Goal: Check status

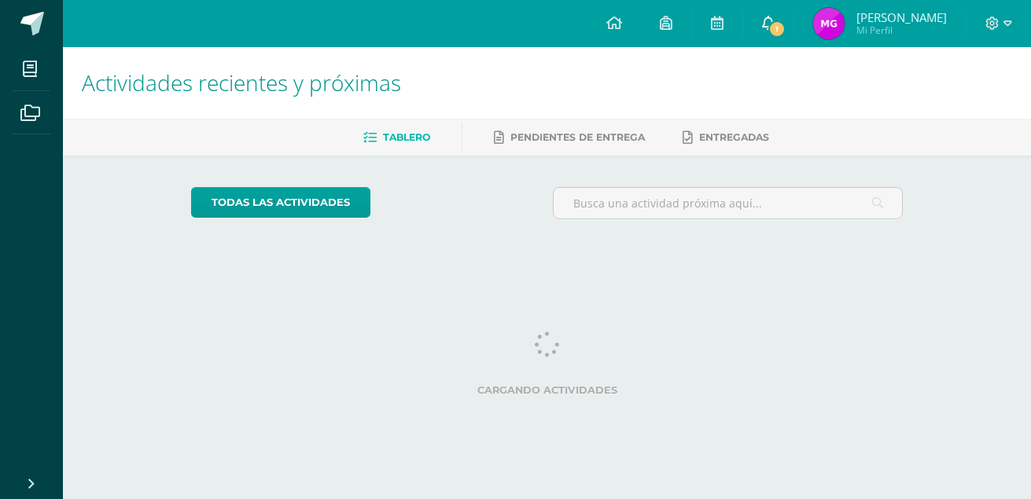
click at [779, 31] on span "1" at bounding box center [776, 28] width 17 height 17
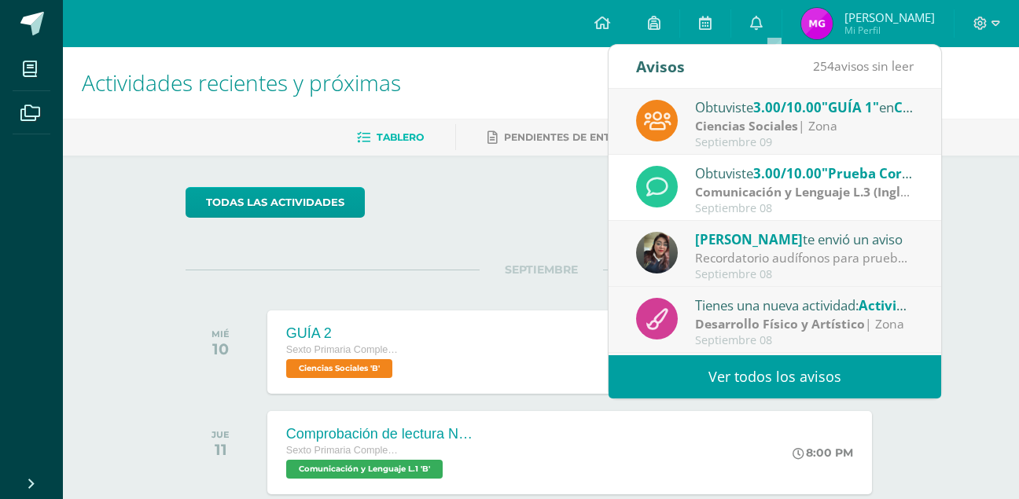
click at [844, 179] on span ""Prueba Corta"" at bounding box center [872, 173] width 100 height 18
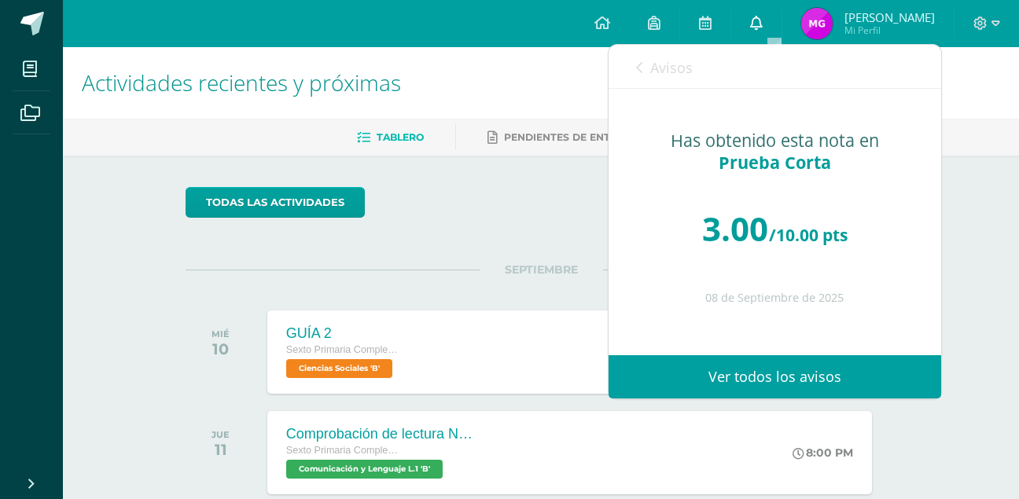
click at [763, 19] on icon at bounding box center [756, 23] width 13 height 14
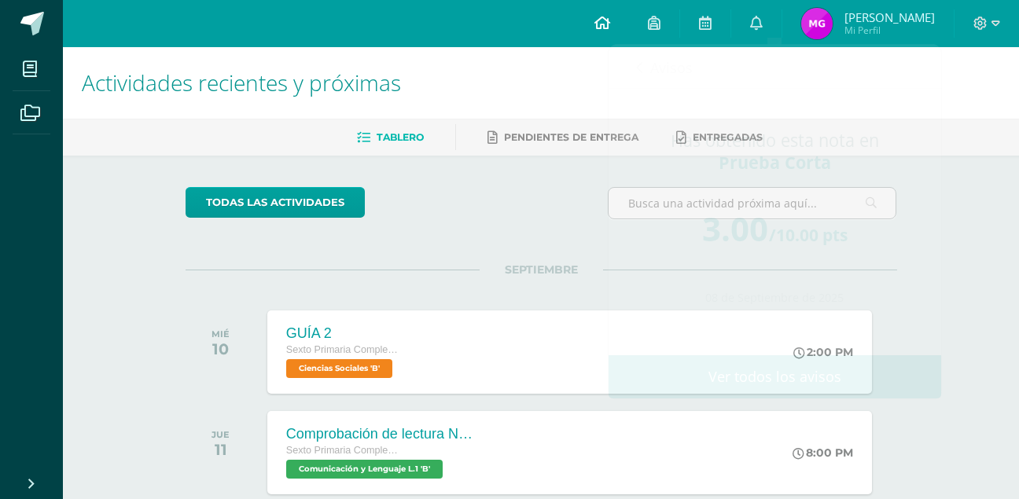
click at [609, 22] on icon at bounding box center [603, 23] width 16 height 14
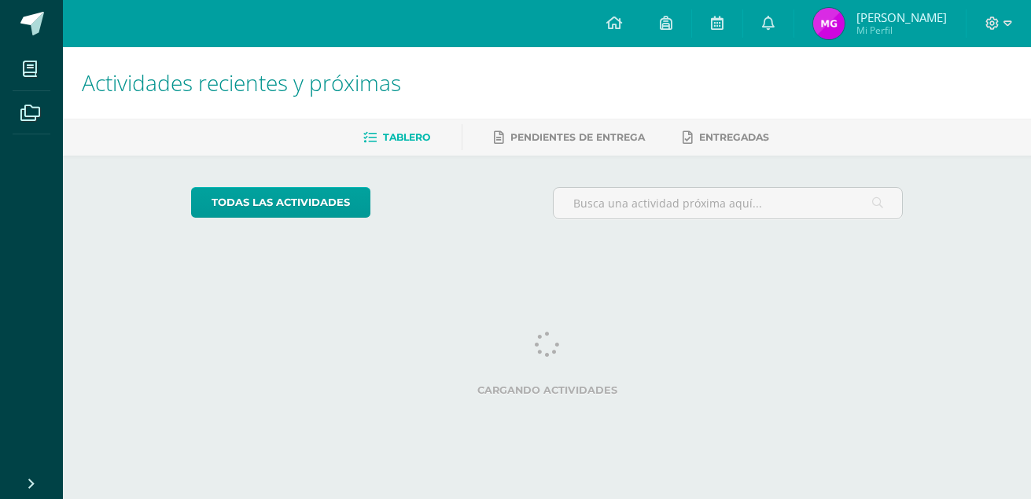
click at [838, 16] on img at bounding box center [828, 23] width 31 height 31
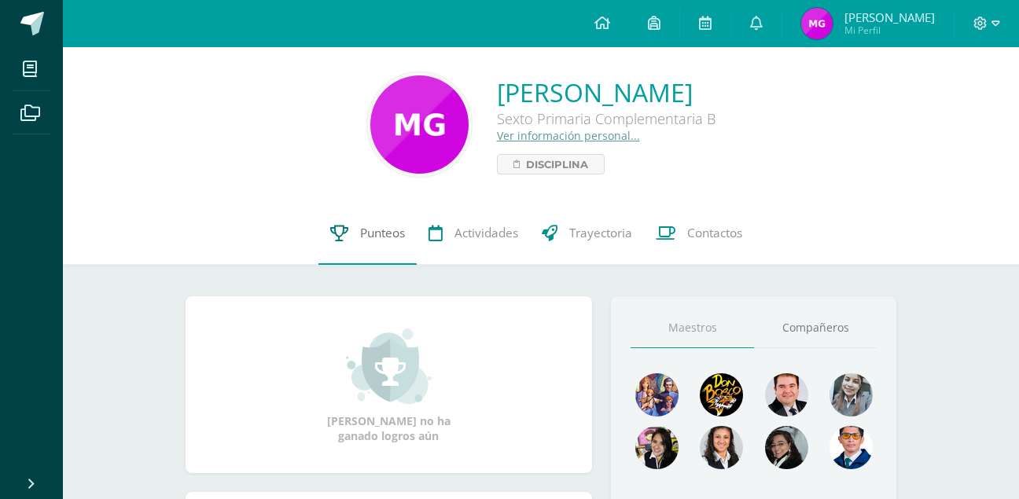
click at [365, 232] on span "Punteos" at bounding box center [382, 233] width 45 height 17
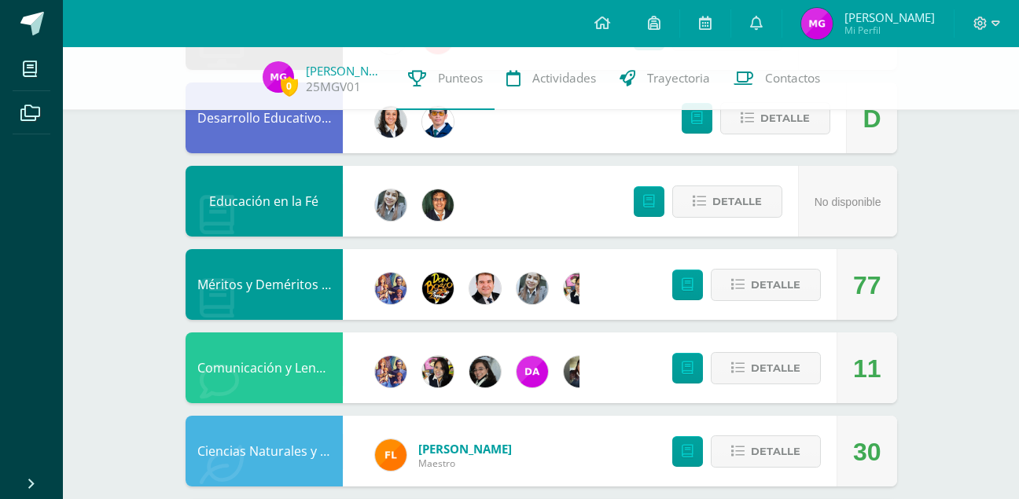
scroll to position [834, 0]
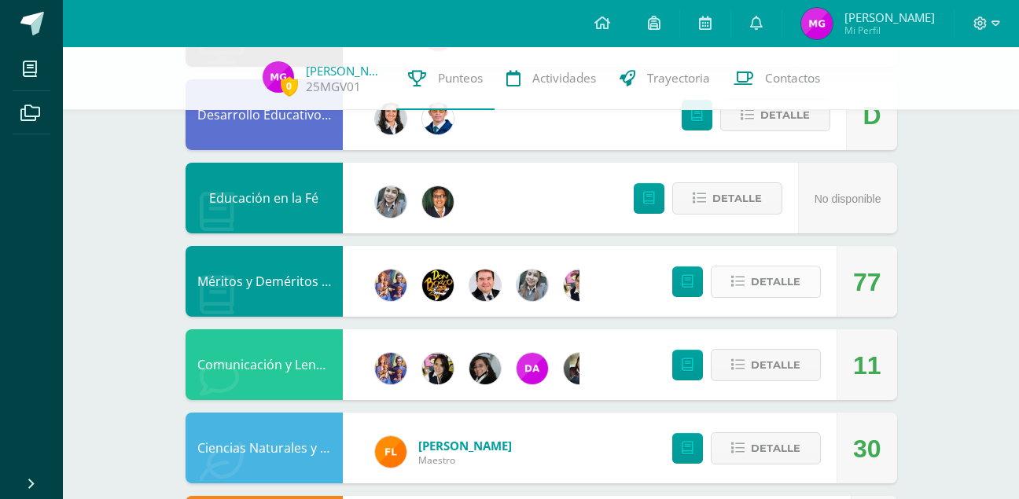
click at [739, 282] on icon at bounding box center [737, 281] width 13 height 13
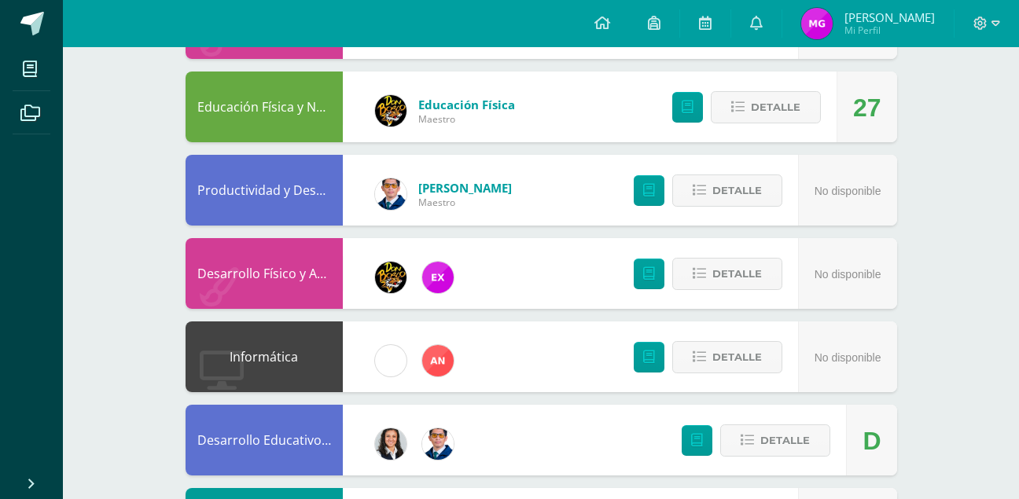
scroll to position [0, 0]
